Goal: Information Seeking & Learning: Learn about a topic

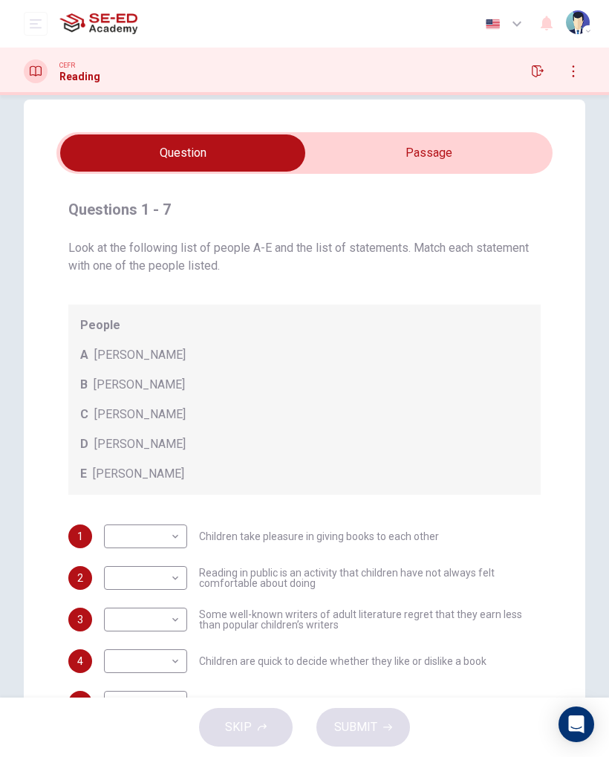
scroll to position [24, 0]
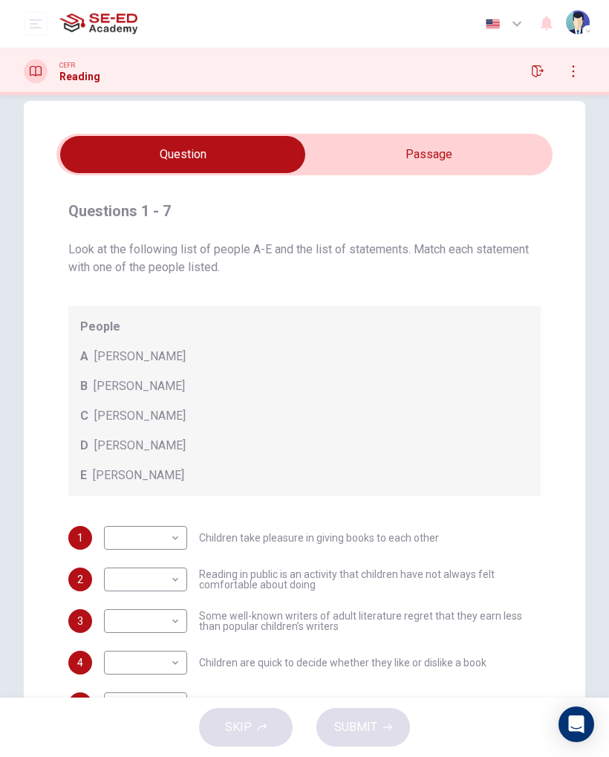
click at [460, 157] on input "checkbox" at bounding box center [183, 154] width 744 height 37
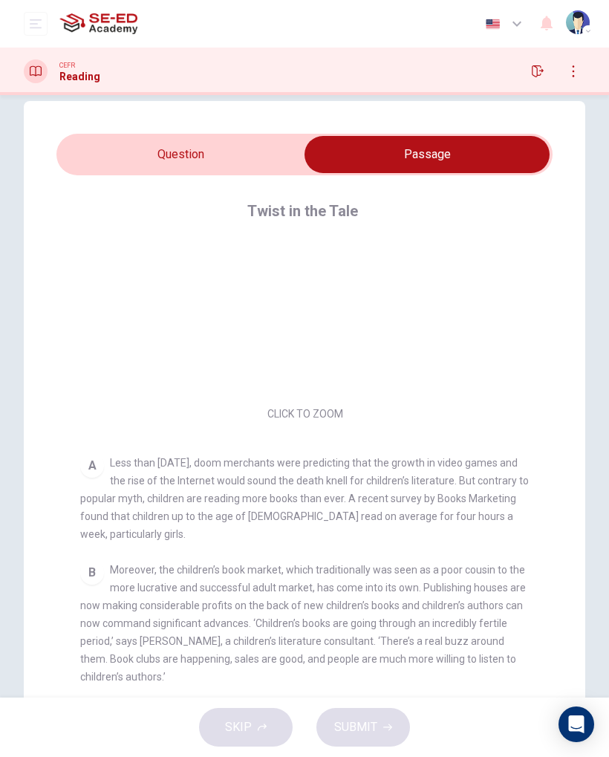
scroll to position [74, 0]
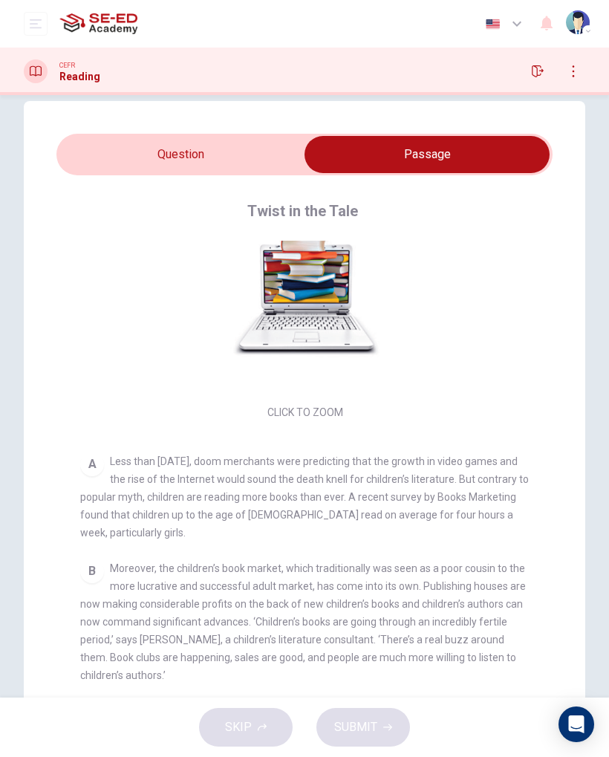
click at [356, 295] on button "Click to Zoom" at bounding box center [305, 295] width 129 height 36
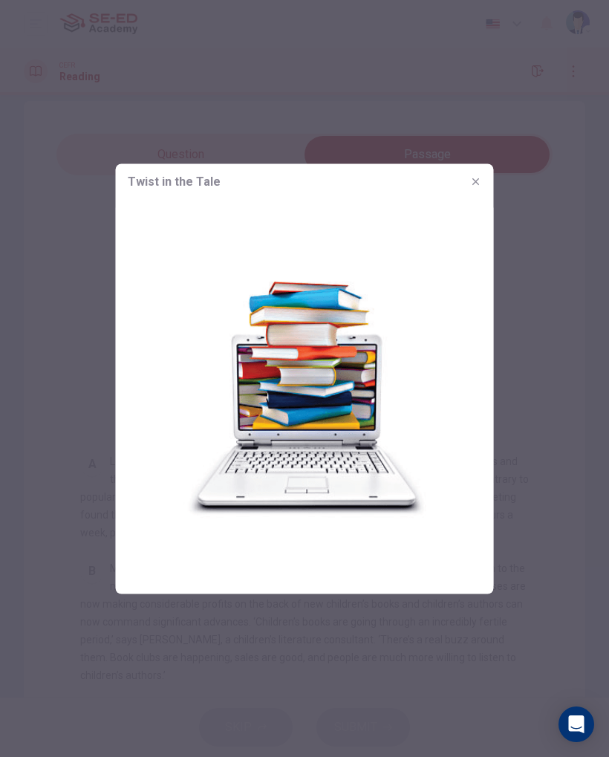
click at [481, 183] on icon "button" at bounding box center [476, 181] width 12 height 12
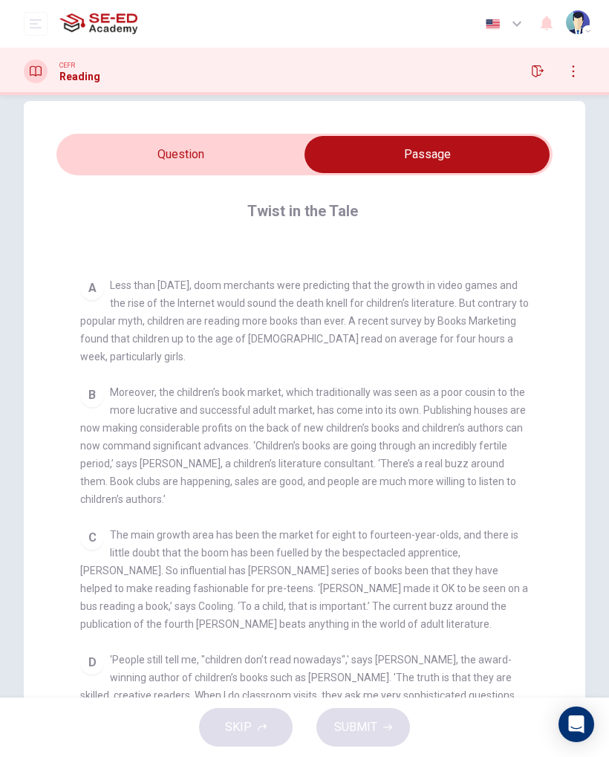
scroll to position [252, 0]
click at [516, 343] on div "A Less than [DATE], doom merchants were predicting that the growth in video gam…" at bounding box center [304, 319] width 449 height 89
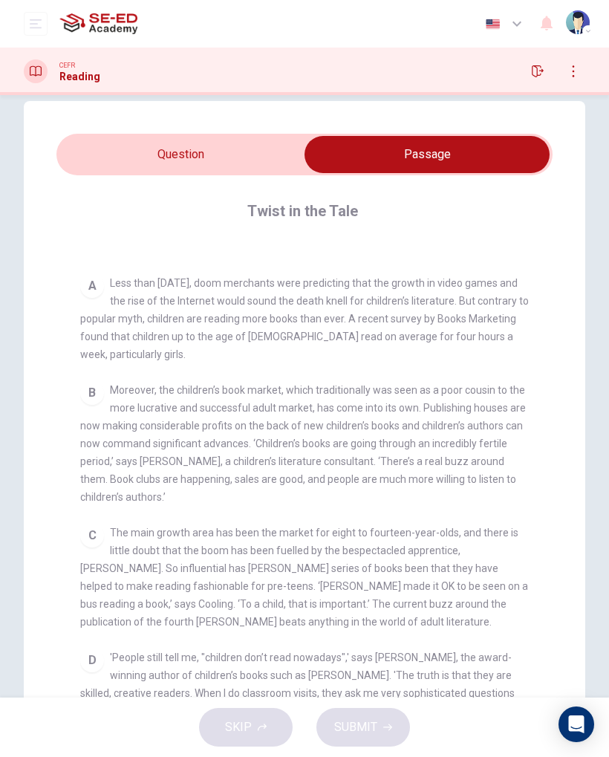
click at [267, 153] on input "checkbox" at bounding box center [427, 154] width 744 height 37
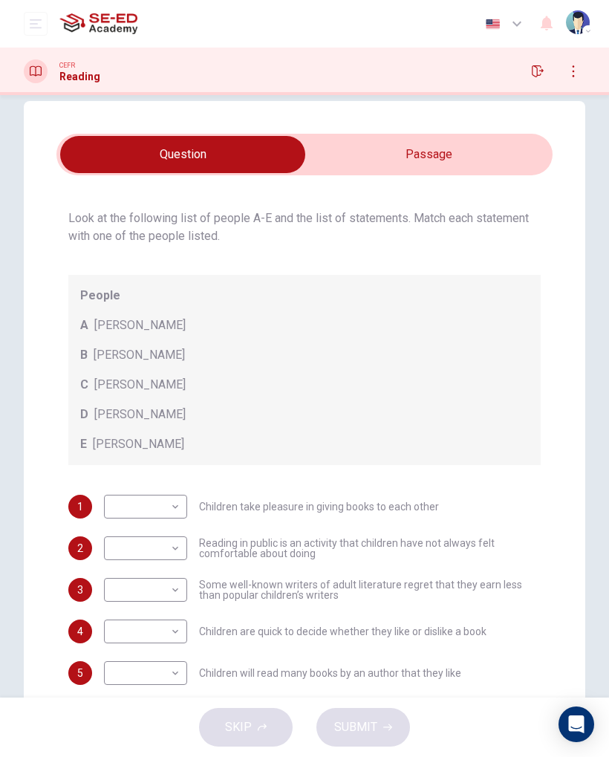
scroll to position [33, 0]
click at [163, 499] on body "This site uses cookies, as explained in our Privacy Policy . If you agree to th…" at bounding box center [304, 378] width 609 height 757
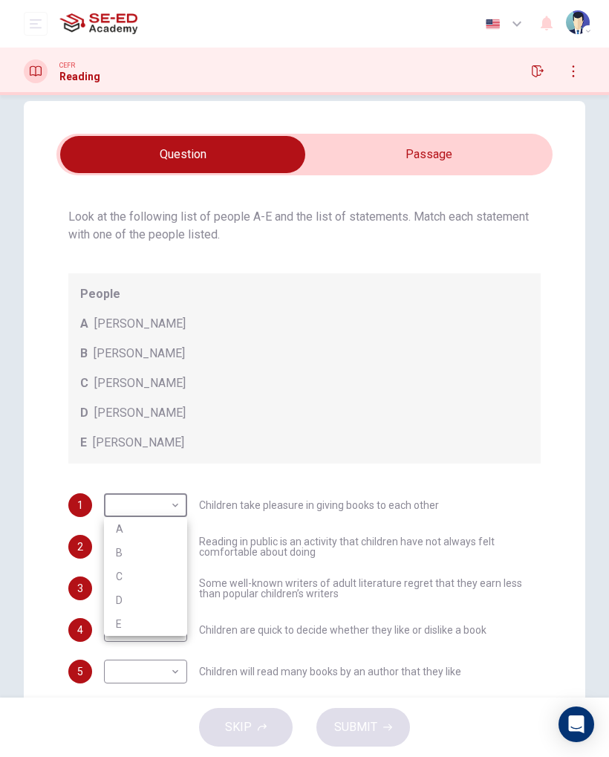
click at [406, 365] on div at bounding box center [304, 378] width 609 height 757
click at [393, 413] on div "D [PERSON_NAME]" at bounding box center [304, 413] width 448 height 18
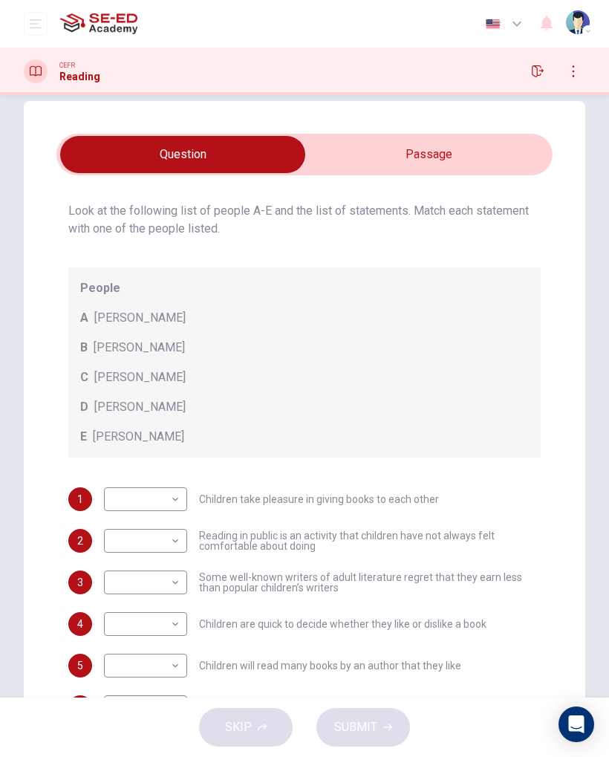
scroll to position [40, 0]
click at [466, 163] on input "checkbox" at bounding box center [183, 154] width 744 height 37
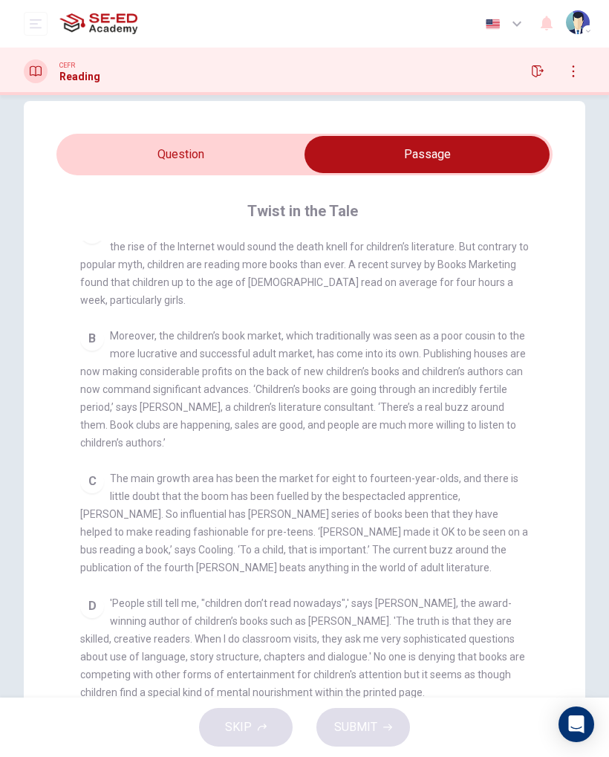
scroll to position [310, 0]
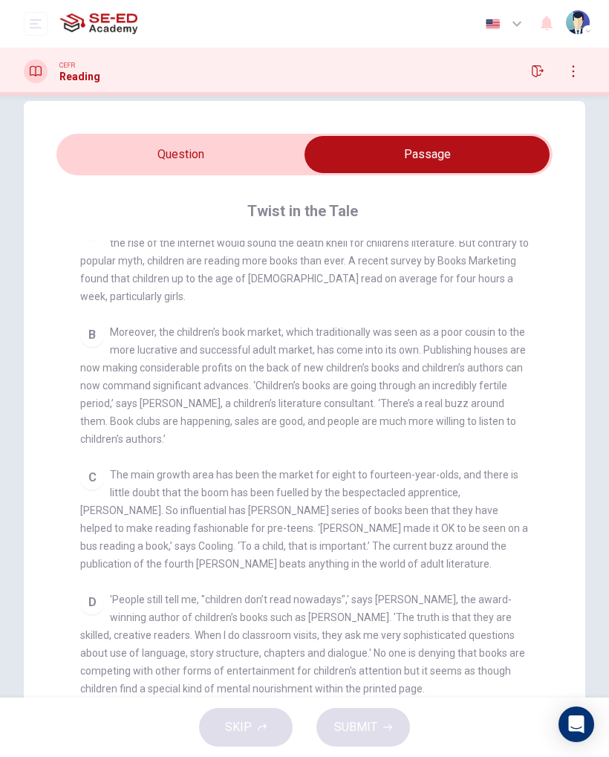
click at [542, 271] on div "CLICK TO ZOOM Click to Zoom A Less than [DATE], doom merchants were predicting …" at bounding box center [314, 507] width 469 height 532
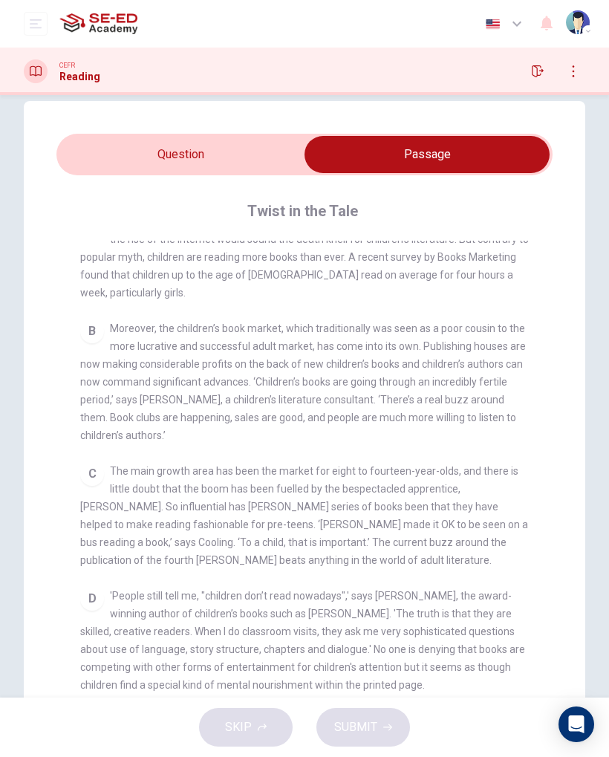
scroll to position [319, 0]
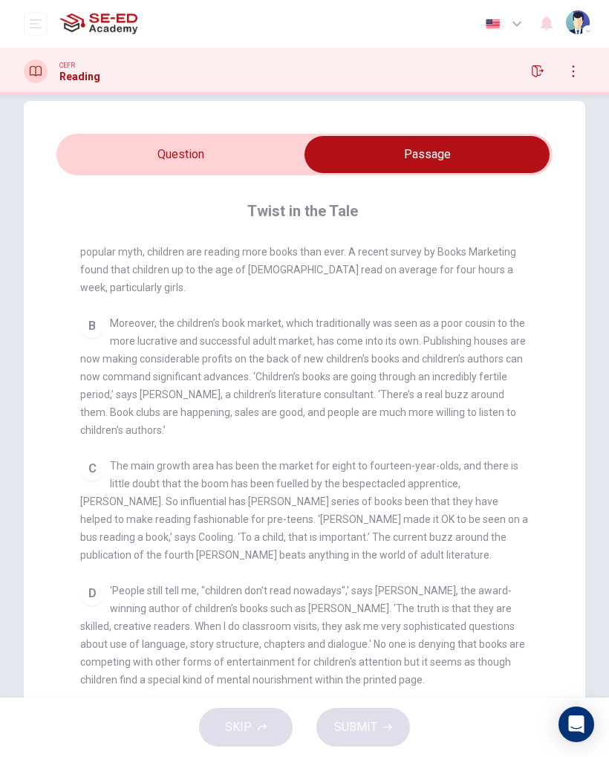
click at [531, 267] on div "CLICK TO ZOOM Click to Zoom A Less than [DATE], doom merchants were predicting …" at bounding box center [314, 507] width 469 height 532
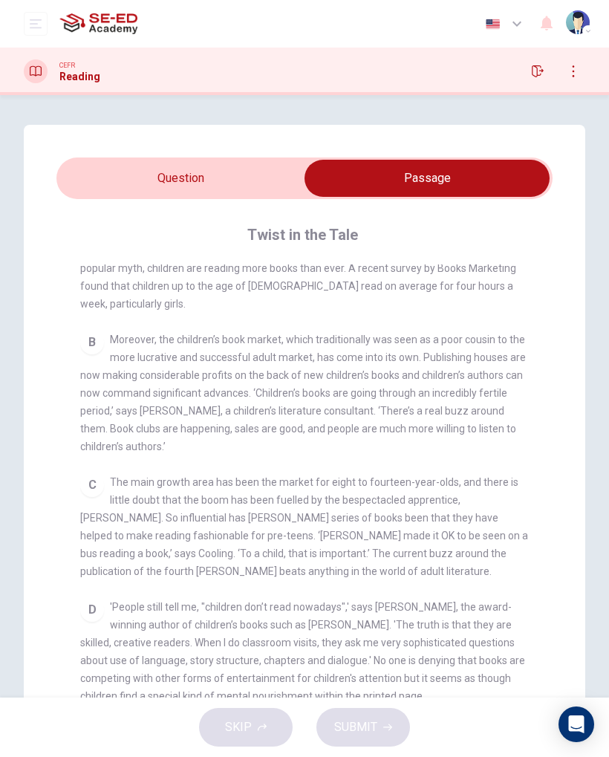
scroll to position [0, 0]
click at [78, 169] on input "checkbox" at bounding box center [427, 178] width 744 height 37
checkbox input "false"
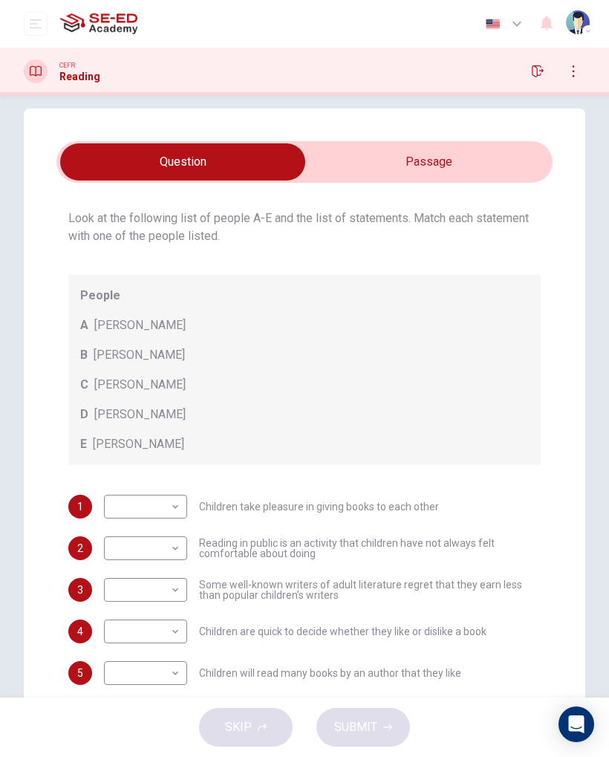
scroll to position [16, 0]
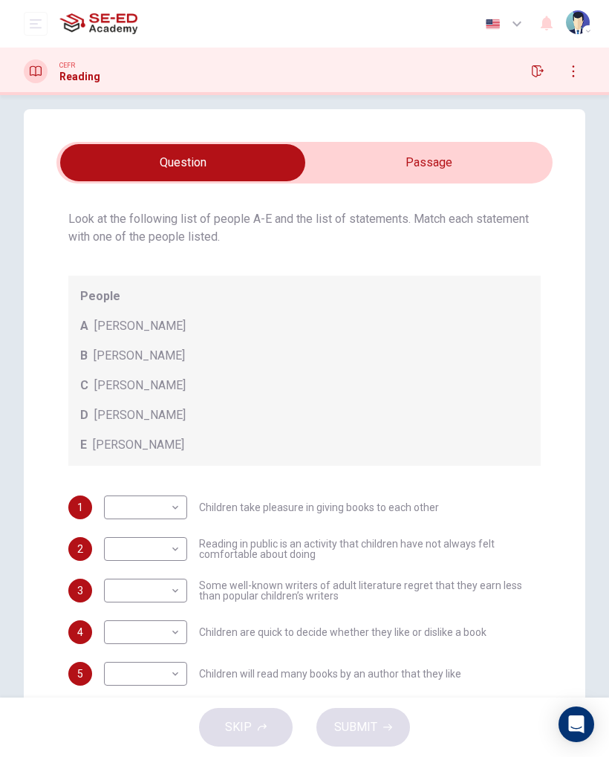
click at [119, 504] on body "This site uses cookies, as explained in our Privacy Policy . If you agree to th…" at bounding box center [304, 378] width 609 height 757
click at [111, 527] on li "A" at bounding box center [145, 531] width 83 height 24
type input "A"
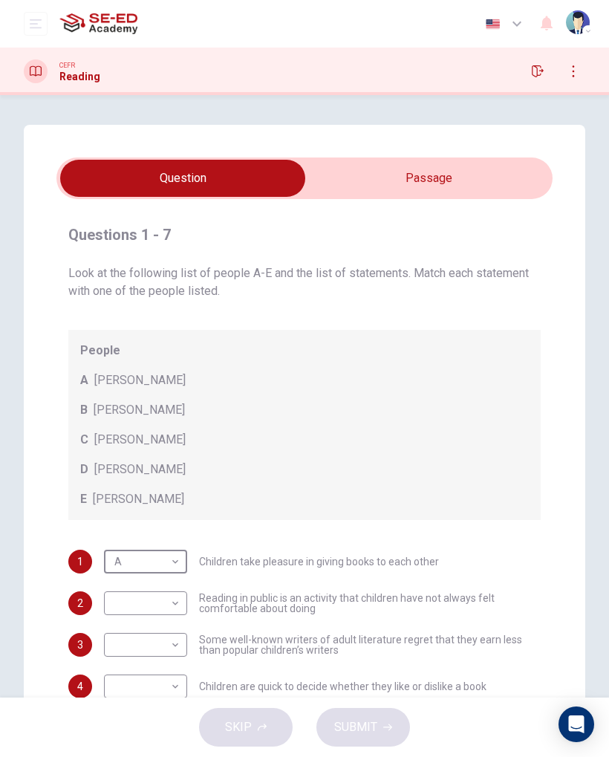
scroll to position [-1, 0]
click at [361, 160] on input "checkbox" at bounding box center [183, 178] width 744 height 37
checkbox input "true"
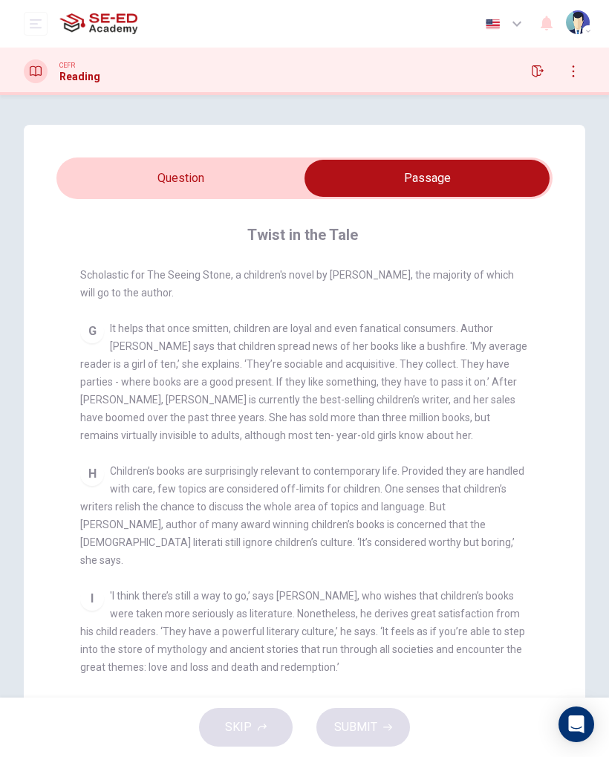
scroll to position [948, 0]
